Goal: Book appointment/travel/reservation

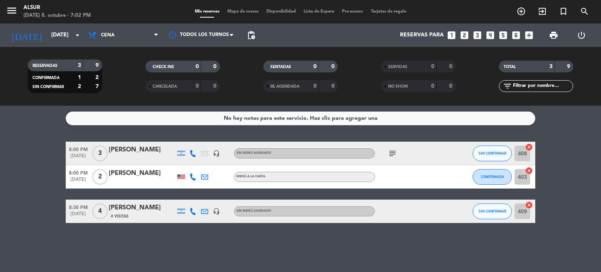
click at [391, 156] on icon "subject" at bounding box center [392, 153] width 9 height 9
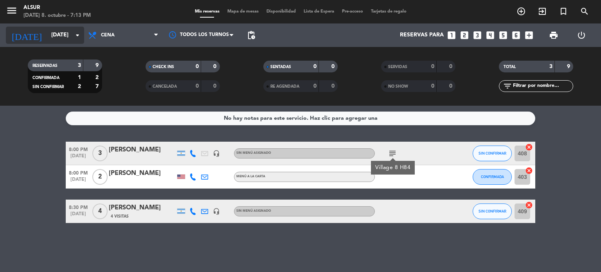
click at [69, 31] on input "[DATE]" at bounding box center [84, 35] width 74 height 14
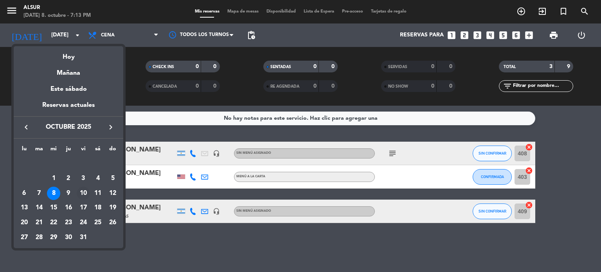
click at [78, 192] on div "10" at bounding box center [83, 193] width 13 height 13
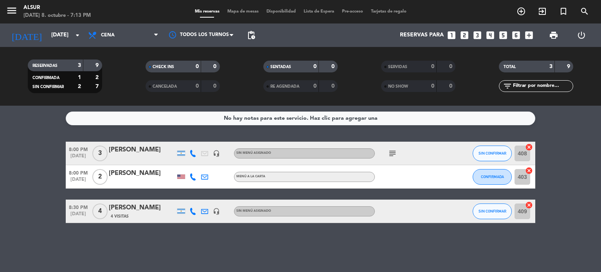
type input "[DATE]"
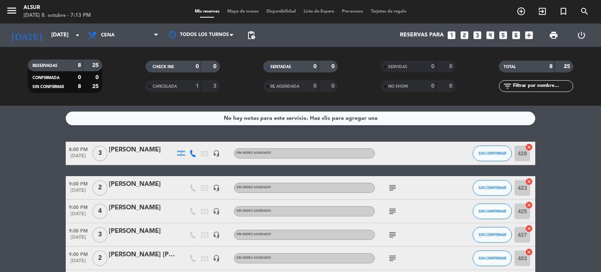
click at [489, 37] on icon "looks_4" at bounding box center [490, 35] width 10 height 10
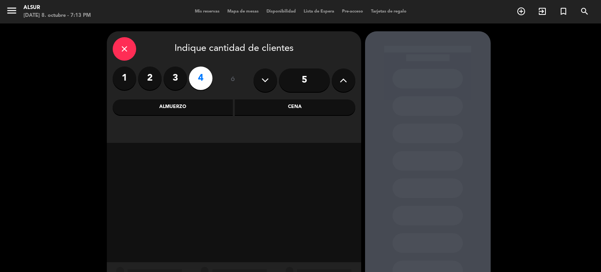
click at [189, 103] on div "Almuerzo" at bounding box center [173, 107] width 120 height 16
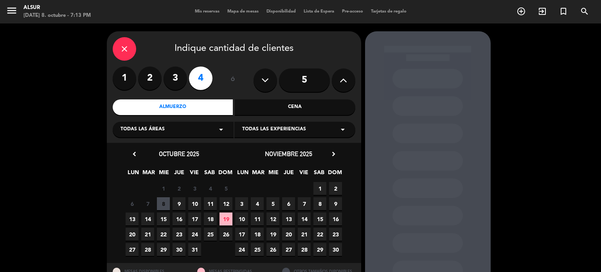
click at [199, 208] on span "10" at bounding box center [194, 203] width 13 height 13
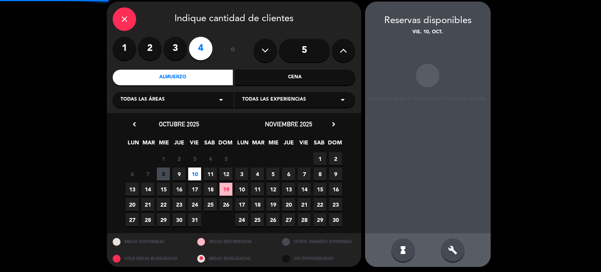
scroll to position [31, 0]
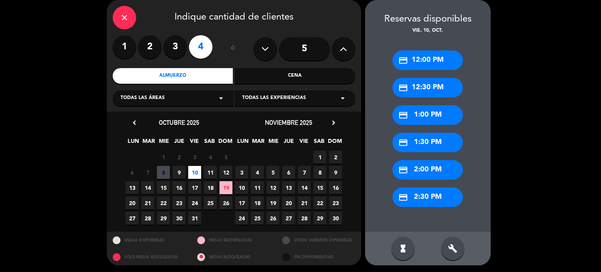
click at [413, 118] on div "credit_card 1:00 PM" at bounding box center [427, 115] width 70 height 20
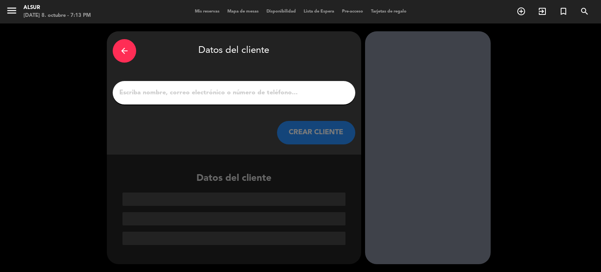
click at [288, 92] on input "1" at bounding box center [234, 92] width 231 height 11
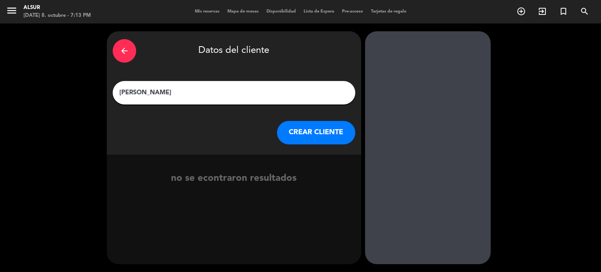
type input "[PERSON_NAME]"
click at [324, 139] on button "CREAR CLIENTE" at bounding box center [316, 132] width 78 height 23
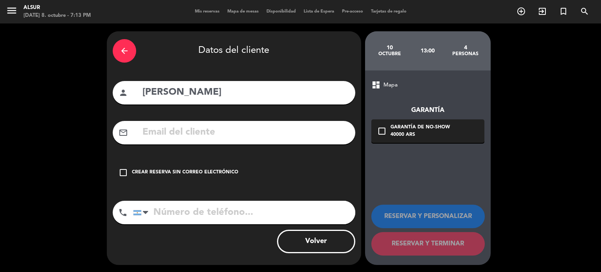
click at [177, 183] on div "check_box_outline_blank Crear reserva sin correo electrónico" at bounding box center [234, 172] width 243 height 23
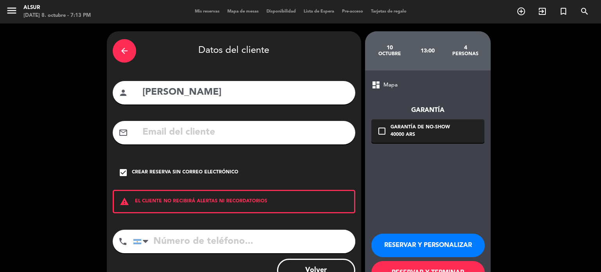
click at [412, 252] on button "RESERVAR Y PERSONALIZAR" at bounding box center [427, 245] width 113 height 23
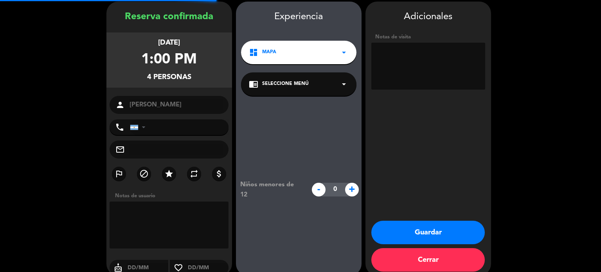
scroll to position [31, 0]
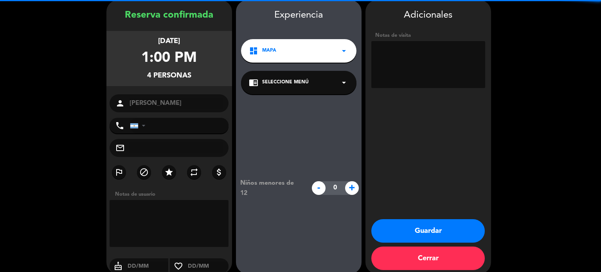
click at [418, 81] on textarea at bounding box center [428, 64] width 114 height 47
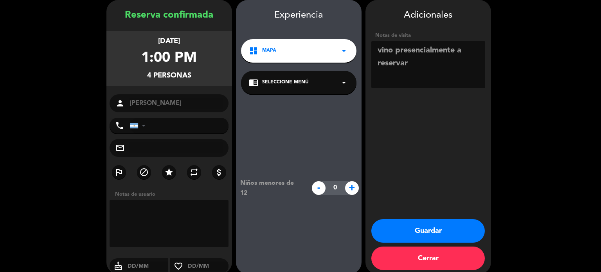
type textarea "vino presencialmente a reservar"
click at [424, 218] on div "Adicionales Notas de visita Guardar Cerrar" at bounding box center [428, 137] width 126 height 274
click at [424, 226] on button "Guardar" at bounding box center [427, 230] width 113 height 23
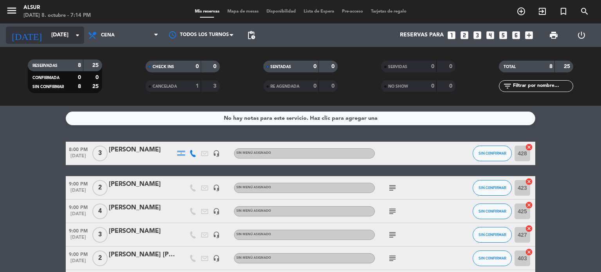
click at [49, 36] on input "[DATE]" at bounding box center [84, 35] width 74 height 14
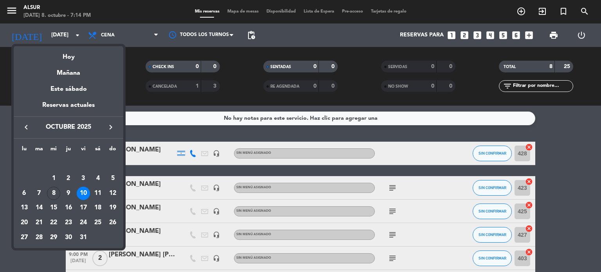
click at [107, 40] on div at bounding box center [300, 136] width 601 height 272
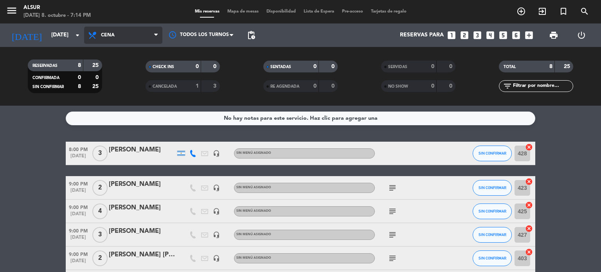
click at [113, 36] on span "Cena" at bounding box center [108, 34] width 14 height 5
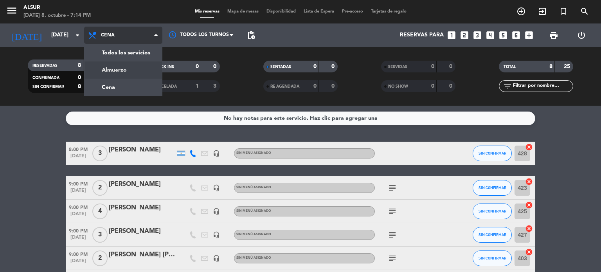
click at [107, 76] on div "menu Alsur [DATE] 8. octubre - 7:14 PM Mis reservas Mapa de mesas Disponibilida…" at bounding box center [300, 53] width 601 height 106
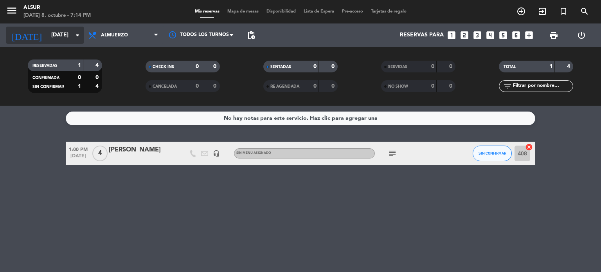
click at [56, 30] on input "[DATE]" at bounding box center [84, 35] width 74 height 14
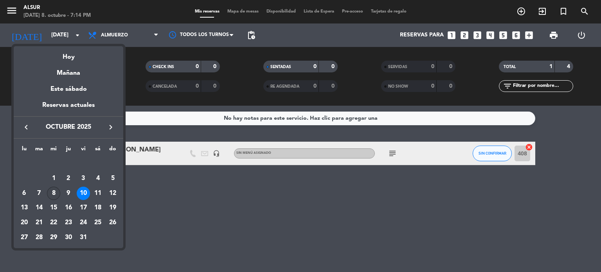
click at [52, 188] on div "8" at bounding box center [53, 193] width 13 height 13
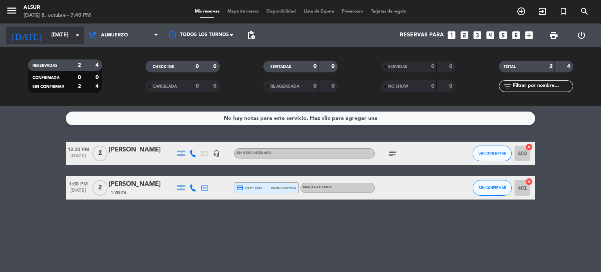
click at [74, 30] on input "[DATE]" at bounding box center [84, 35] width 74 height 14
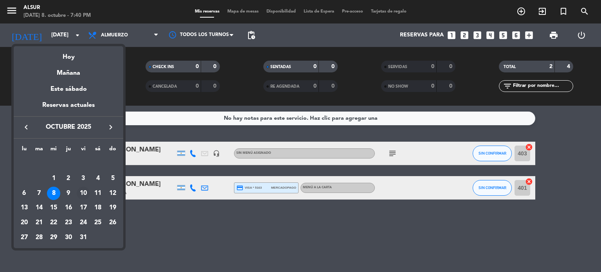
click at [86, 190] on div "10" at bounding box center [83, 193] width 13 height 13
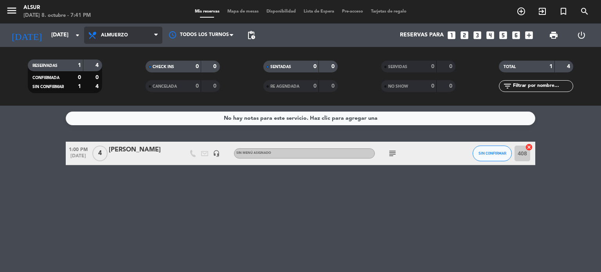
click at [124, 38] on span "Almuerzo" at bounding box center [123, 35] width 78 height 17
click at [138, 85] on div "menu Alsur [DATE] 8. octubre - 7:42 PM Mis reservas Mapa de mesas Disponibilida…" at bounding box center [300, 53] width 601 height 106
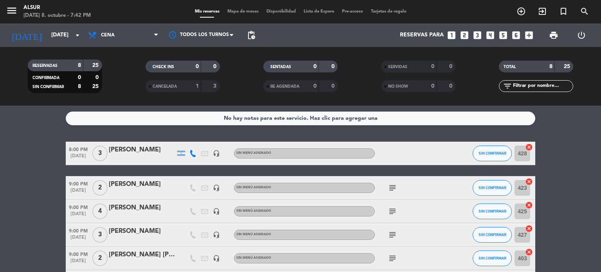
click at [26, 158] on bookings-row "8:00 PM [DATE] 3 [PERSON_NAME] headset_mic Sin menú asignado SIN CONFIRMAR 428 …" at bounding box center [300, 247] width 601 height 210
click at [56, 34] on input "[DATE]" at bounding box center [84, 35] width 74 height 14
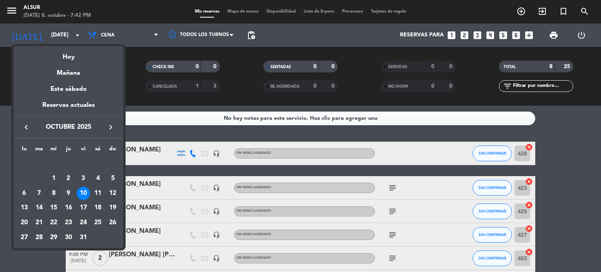
click at [109, 131] on icon "keyboard_arrow_right" at bounding box center [110, 126] width 9 height 9
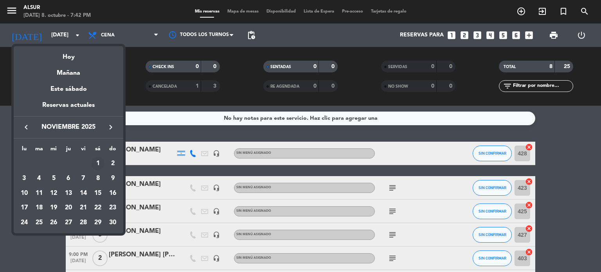
click at [96, 166] on div "1" at bounding box center [97, 163] width 13 height 13
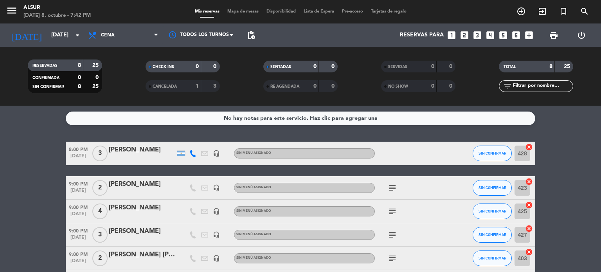
type input "[DATE]"
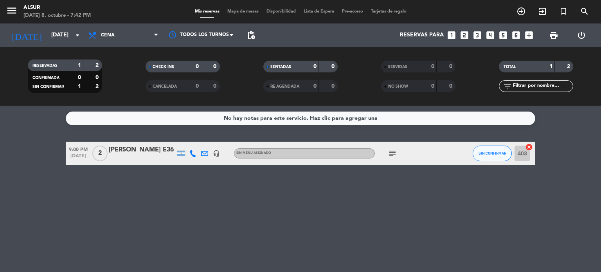
click at [123, 152] on div "[PERSON_NAME] E36" at bounding box center [142, 150] width 66 height 10
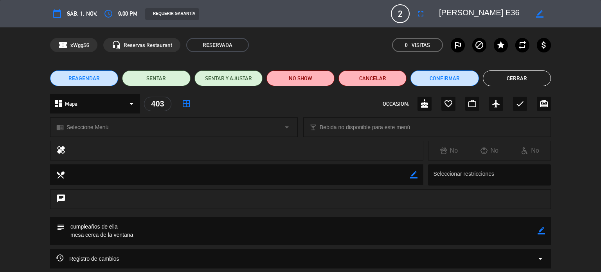
click at [543, 233] on icon "border_color" at bounding box center [540, 230] width 7 height 7
click at [526, 232] on textarea at bounding box center [301, 231] width 473 height 28
type textarea "cumpleaños de ella mesa cerca de la ventana!"
click at [540, 230] on icon at bounding box center [540, 230] width 7 height 7
click at [510, 75] on button "Cerrar" at bounding box center [517, 78] width 68 height 16
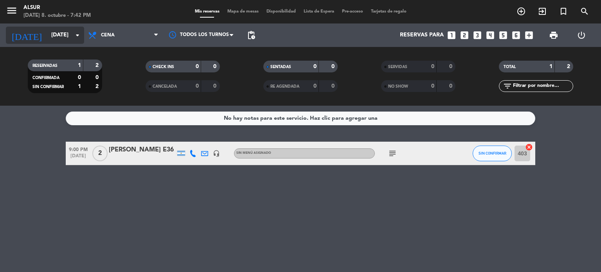
click at [61, 38] on input "[DATE]" at bounding box center [84, 35] width 74 height 14
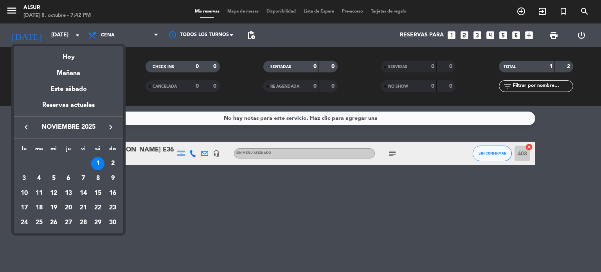
click at [22, 128] on icon "keyboard_arrow_left" at bounding box center [26, 126] width 9 height 9
click at [56, 190] on div "8" at bounding box center [53, 193] width 13 height 13
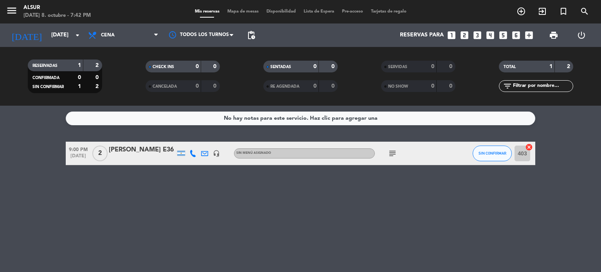
type input "[DATE]"
